Goal: Navigation & Orientation: Understand site structure

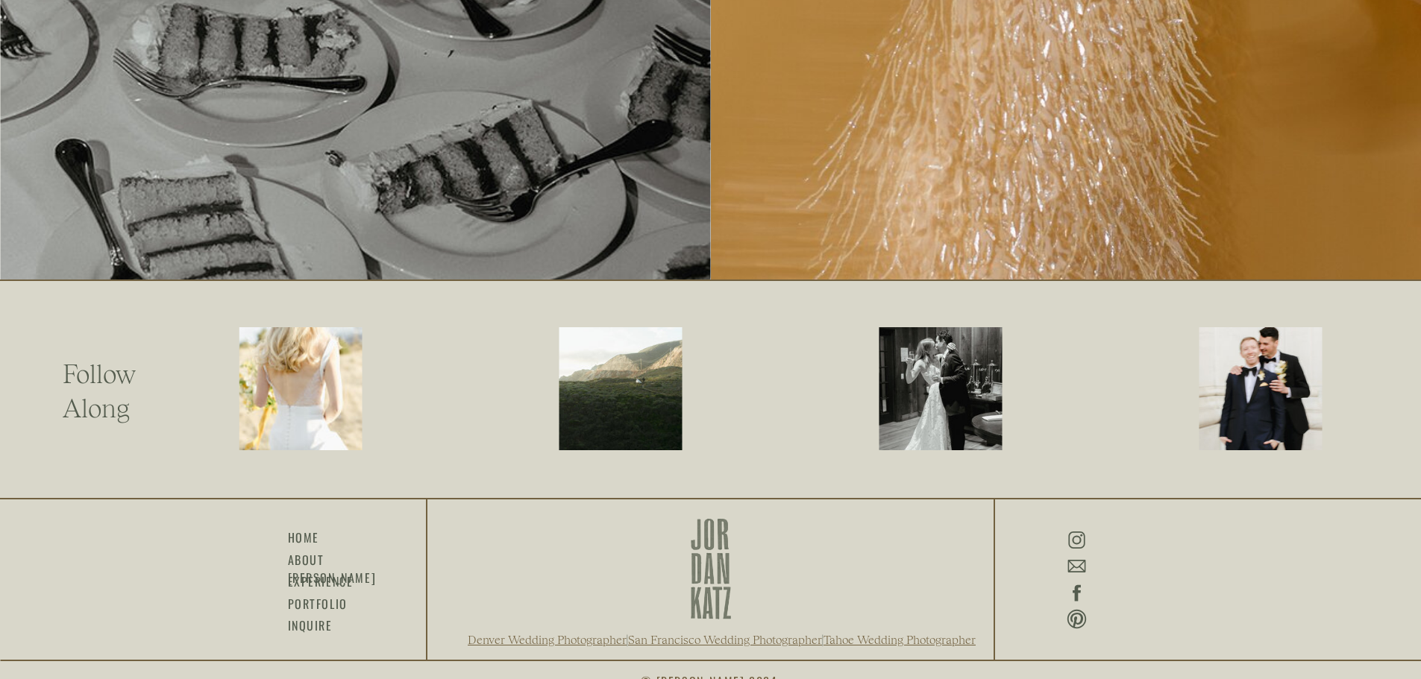
scroll to position [3750, 0]
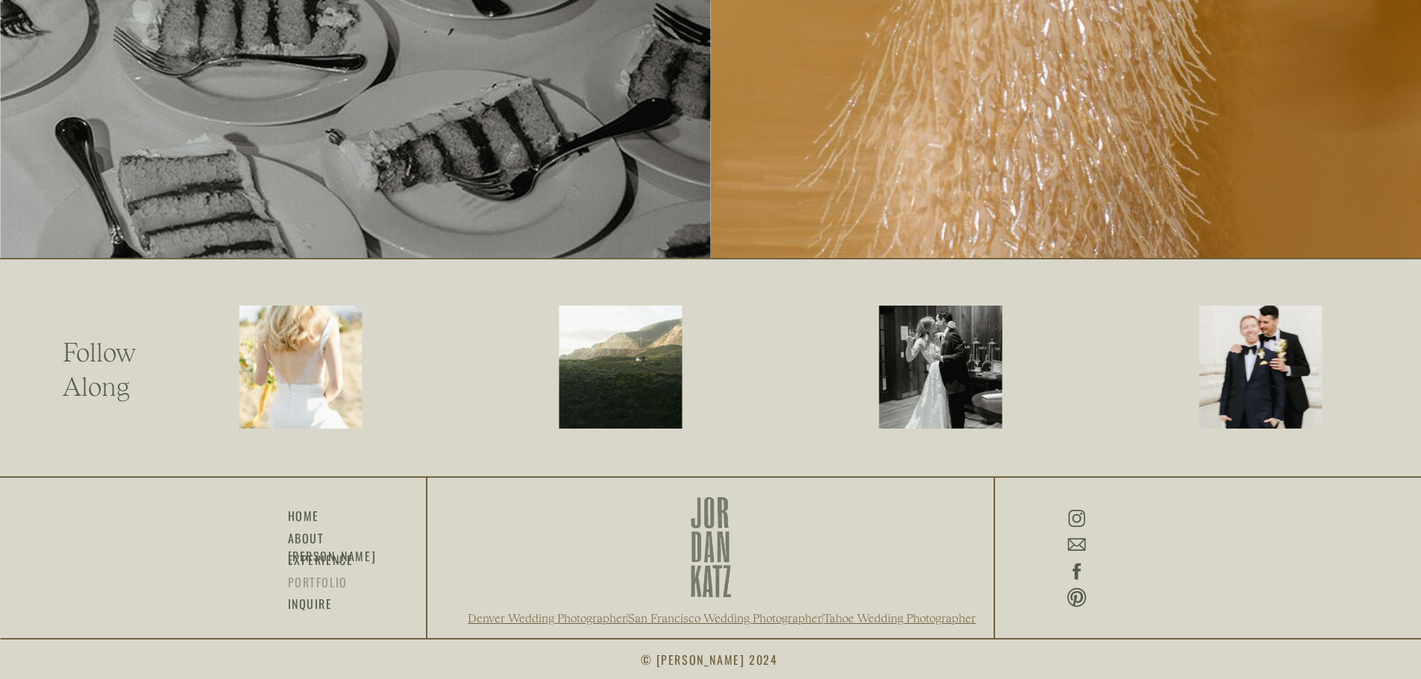
click at [307, 584] on h3 "portfolio" at bounding box center [317, 581] width 59 height 17
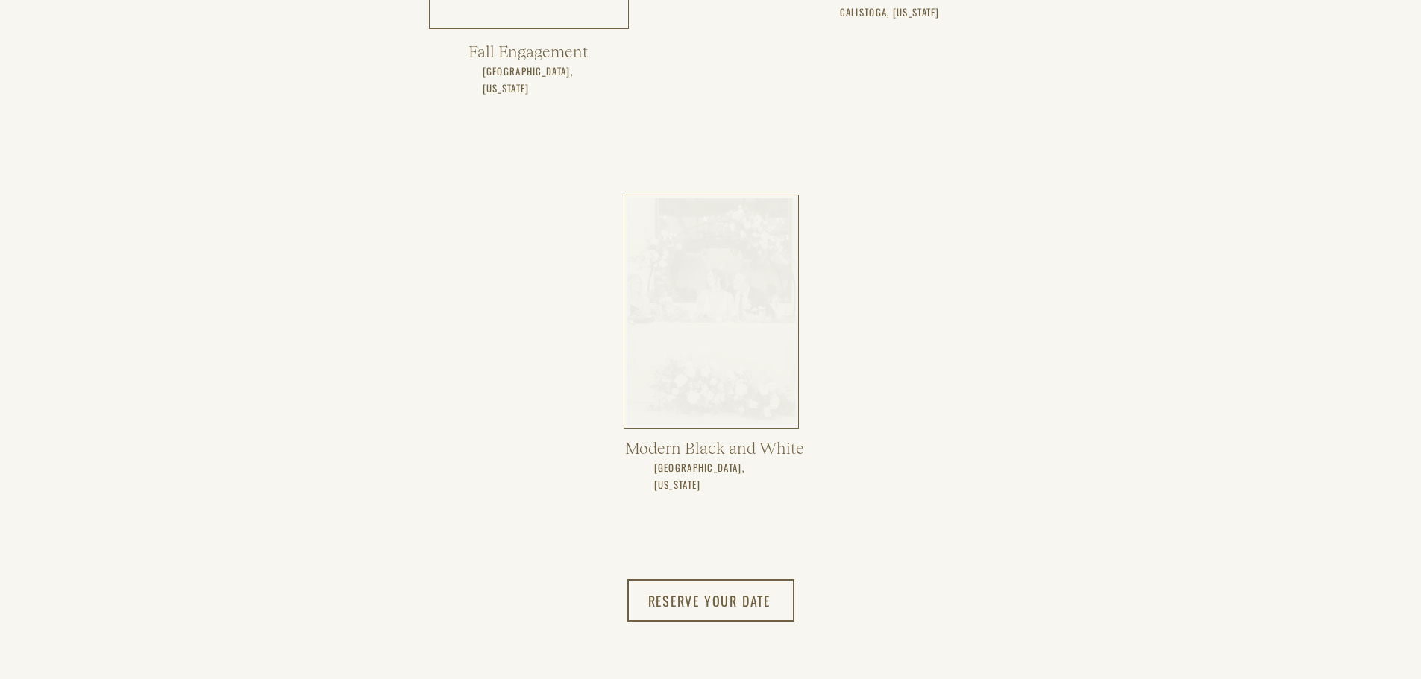
scroll to position [3191, 0]
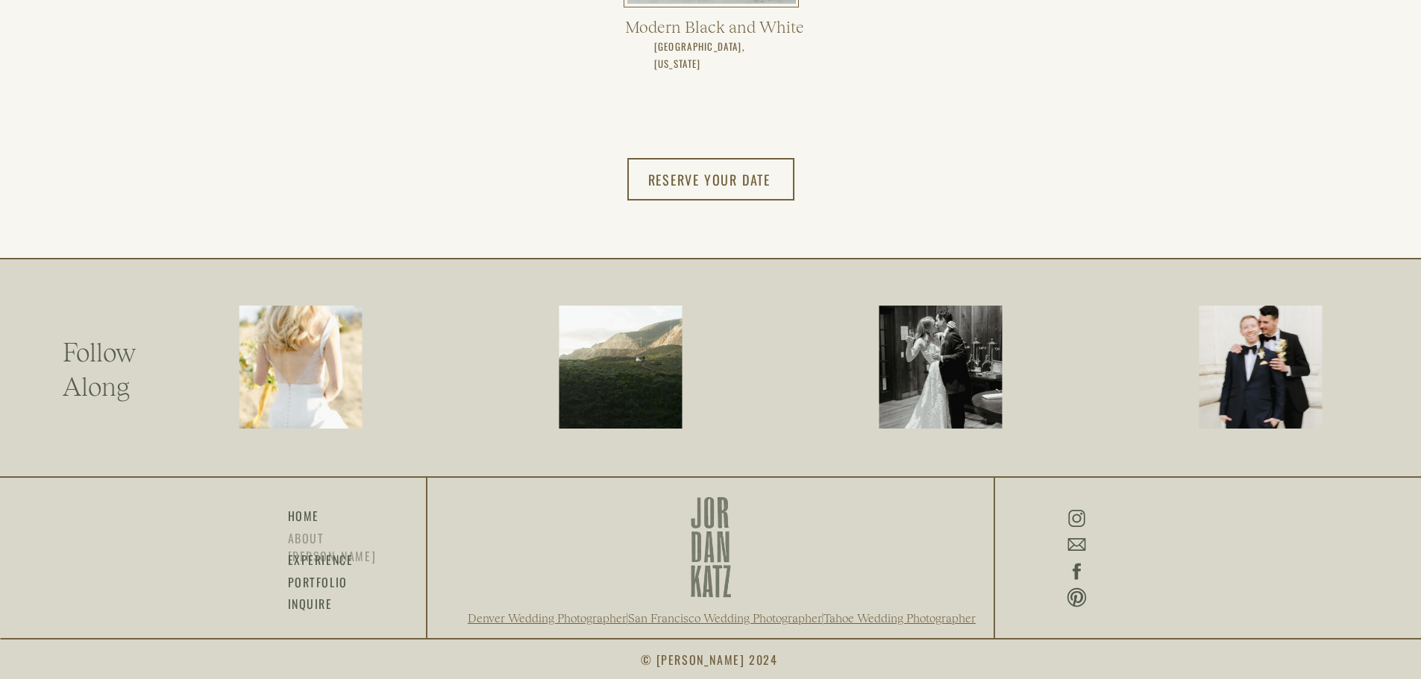
click at [326, 530] on h3 "about [PERSON_NAME]" at bounding box center [330, 537] width 85 height 17
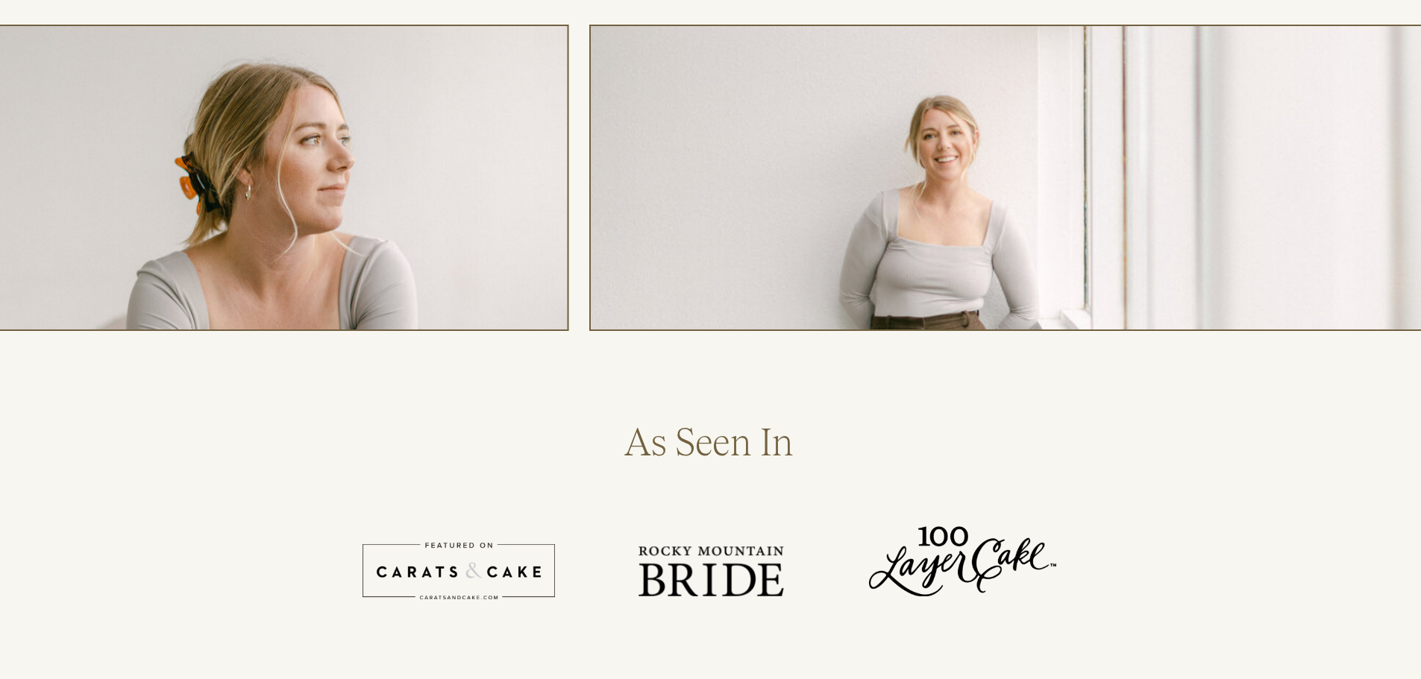
scroll to position [597, 0]
